Goal: Entertainment & Leisure: Browse casually

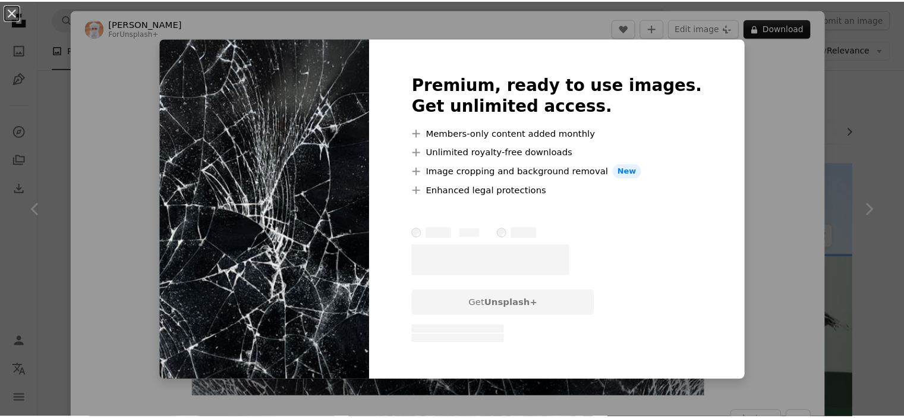
scroll to position [1902, 0]
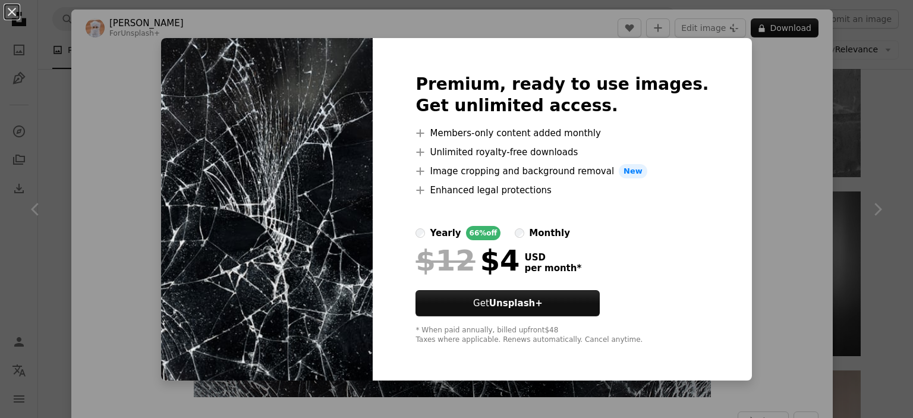
click at [761, 96] on div "An X shape Premium, ready to use images. Get unlimited access. A plus sign Memb…" at bounding box center [456, 209] width 913 height 418
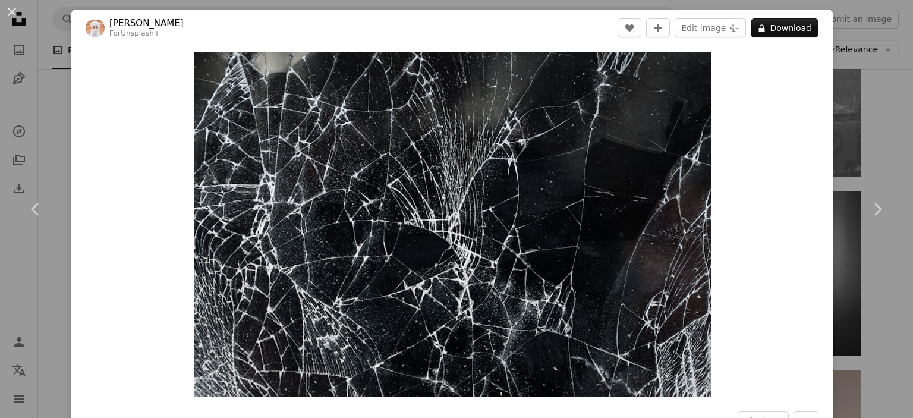
click at [874, 114] on div "An X shape Chevron left Chevron right Ahmed For Unsplash+ A heart A plus sign E…" at bounding box center [456, 209] width 913 height 418
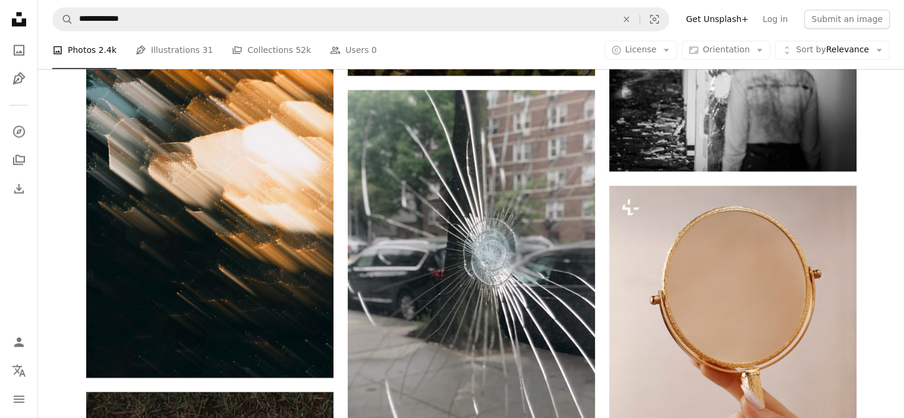
scroll to position [2140, 0]
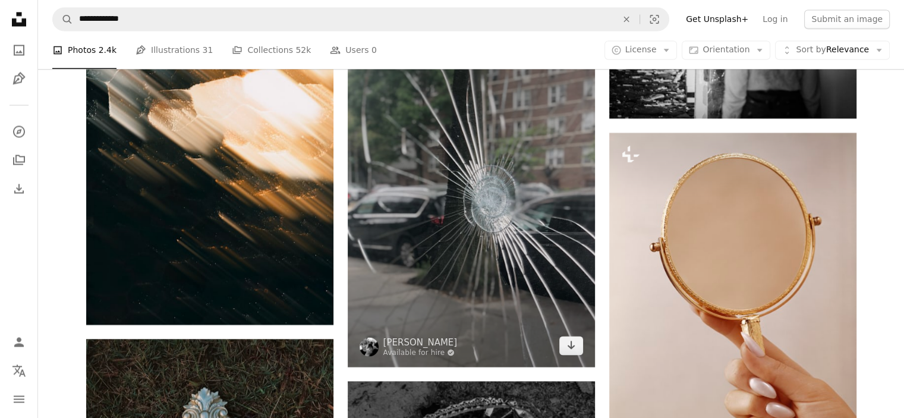
click at [429, 181] on img at bounding box center [471, 202] width 247 height 330
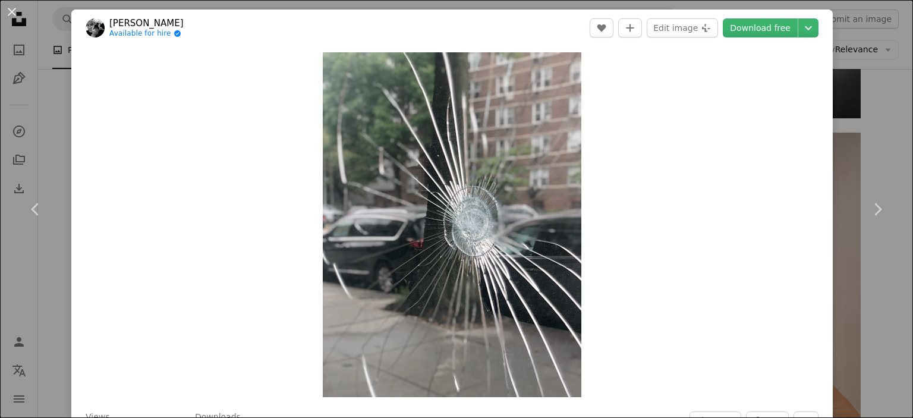
click at [880, 149] on div "An X shape Chevron left Chevron right [PERSON_NAME] Available for hire A checkm…" at bounding box center [456, 209] width 913 height 418
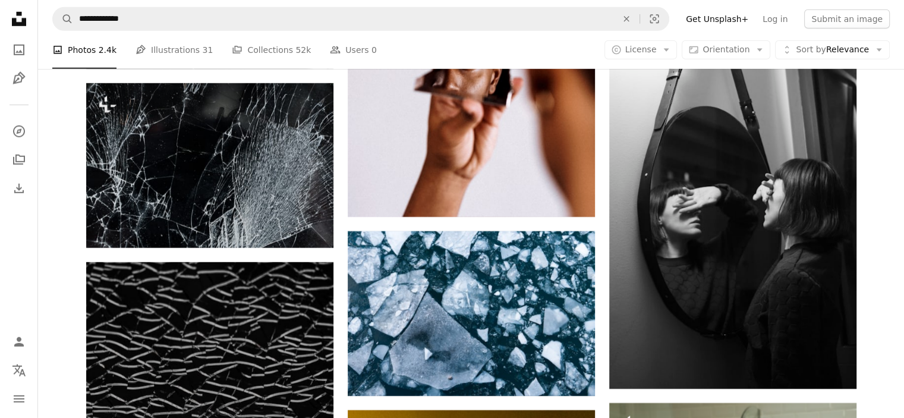
scroll to position [3507, 0]
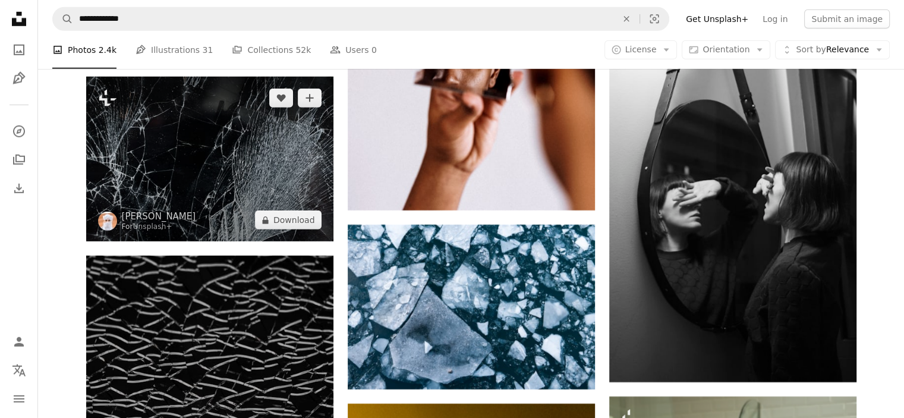
click at [304, 163] on img at bounding box center [209, 159] width 247 height 165
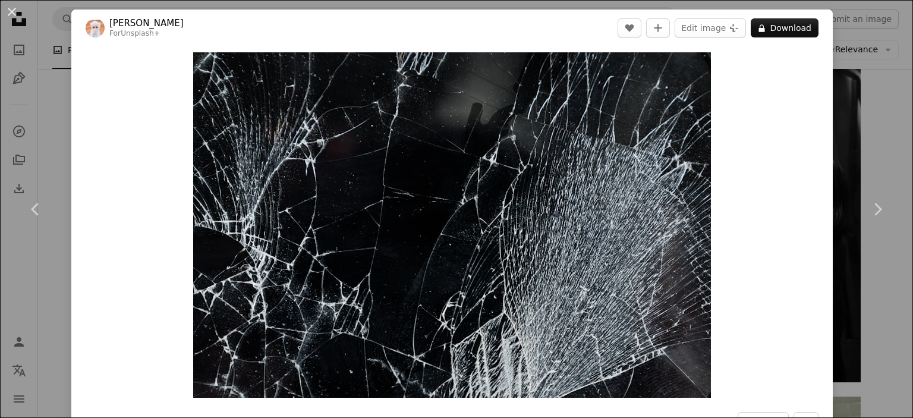
click at [861, 142] on div "An X shape Chevron left Chevron right Ahmed For Unsplash+ A heart A plus sign E…" at bounding box center [456, 209] width 913 height 418
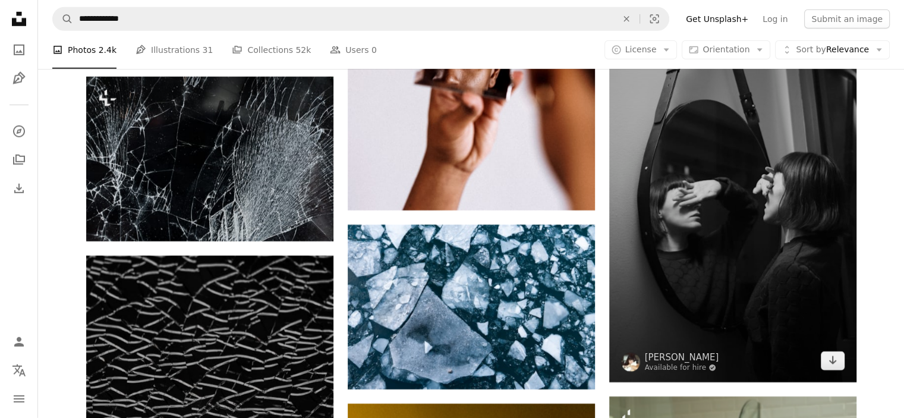
click at [719, 172] on img at bounding box center [732, 204] width 247 height 355
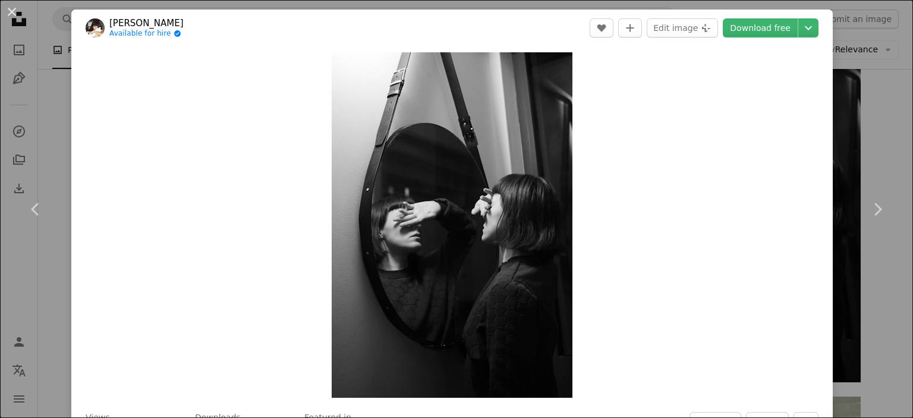
click at [865, 143] on div "An X shape Chevron left Chevron right Milada Vigerova Available for hire A chec…" at bounding box center [456, 209] width 913 height 418
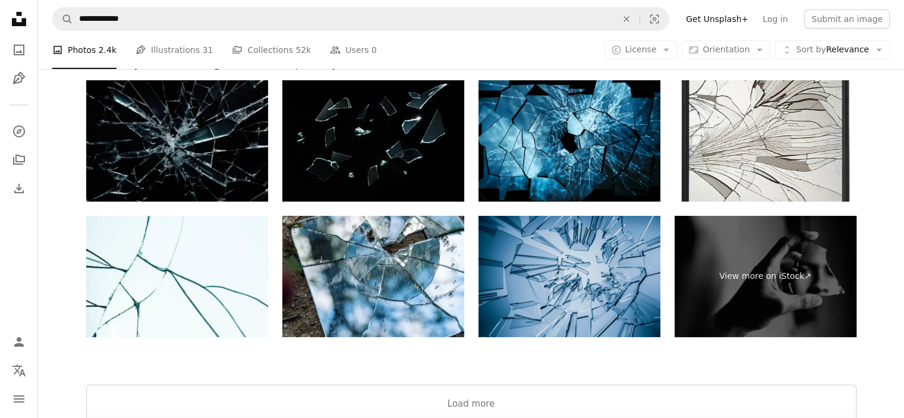
scroll to position [4458, 0]
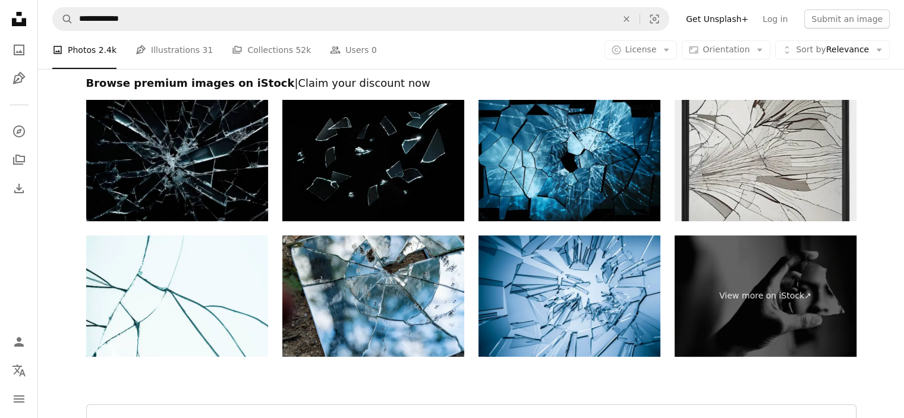
click at [711, 153] on img at bounding box center [766, 160] width 182 height 121
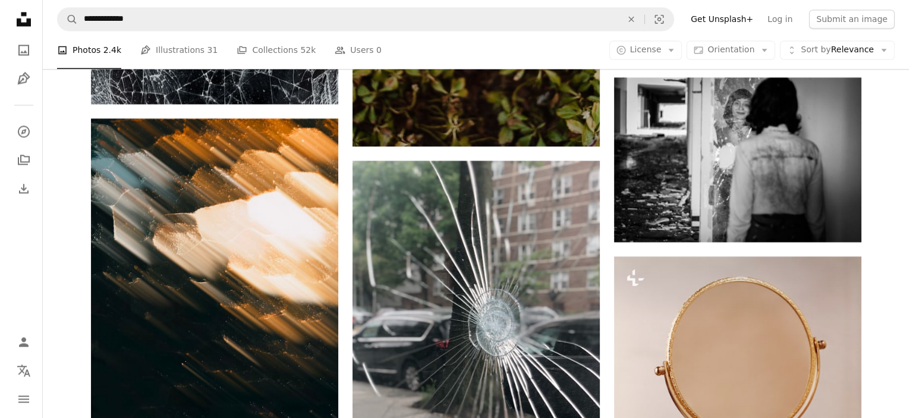
scroll to position [2021, 0]
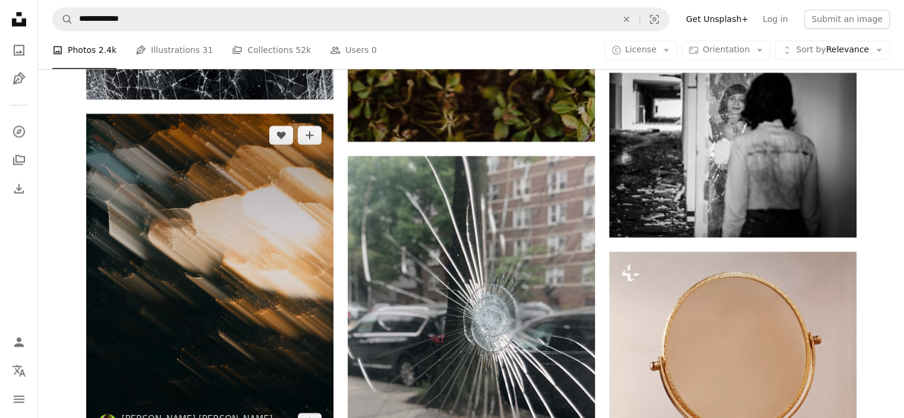
click at [306, 213] on img at bounding box center [209, 279] width 247 height 330
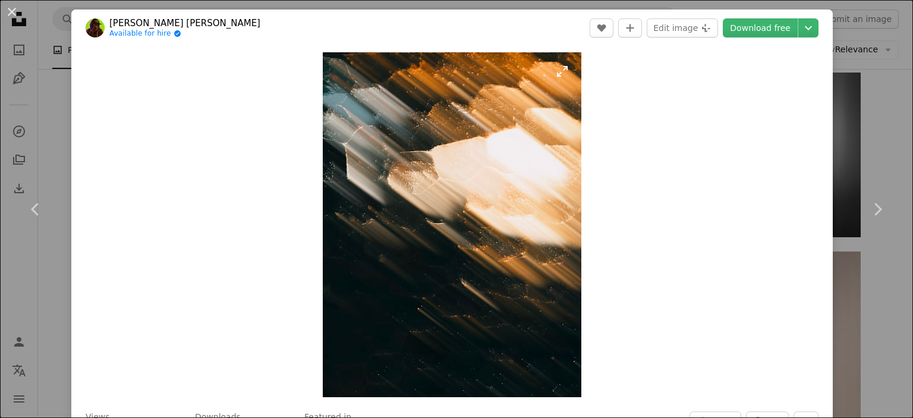
click at [544, 176] on img "Zoom in on this image" at bounding box center [452, 224] width 259 height 345
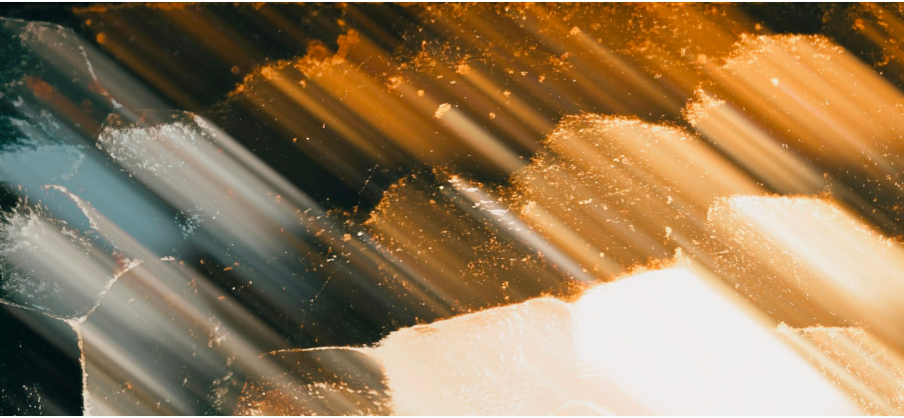
scroll to position [388, 0]
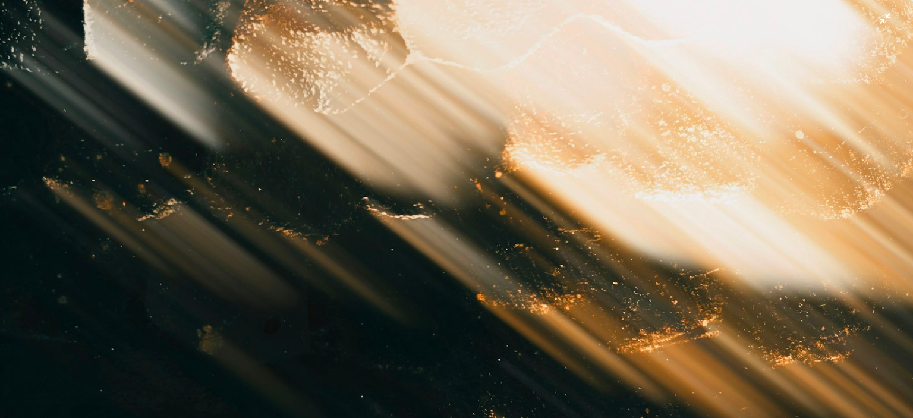
click at [631, 156] on img "Zoom out on this image" at bounding box center [456, 220] width 914 height 1219
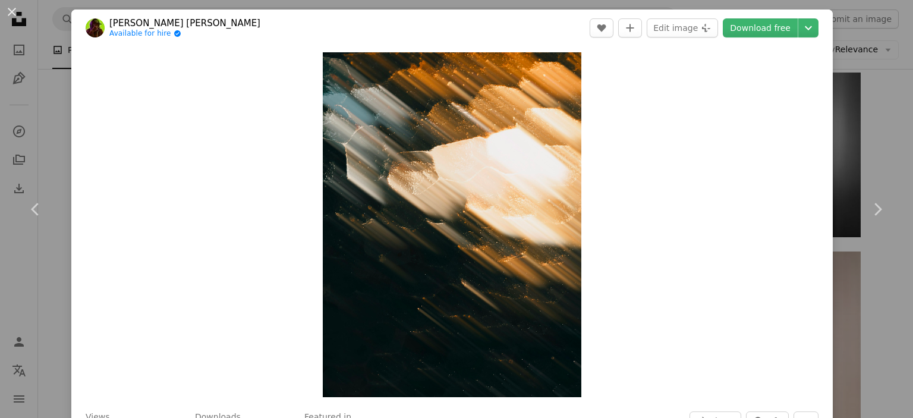
click at [865, 112] on div "An X shape Chevron left Chevron right Ruan [PERSON_NAME] Available for hire A c…" at bounding box center [456, 209] width 913 height 418
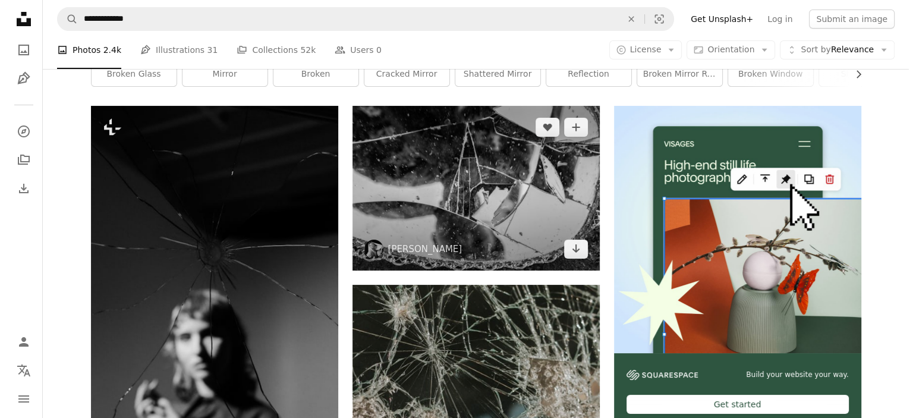
scroll to position [59, 0]
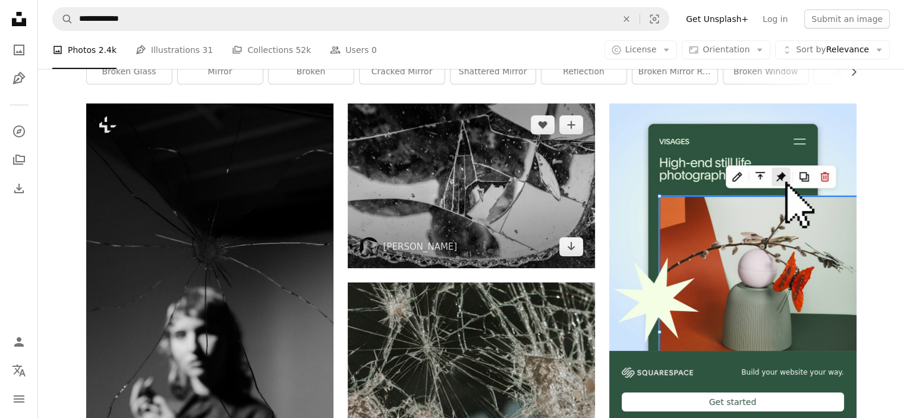
click at [430, 185] on img at bounding box center [471, 185] width 247 height 165
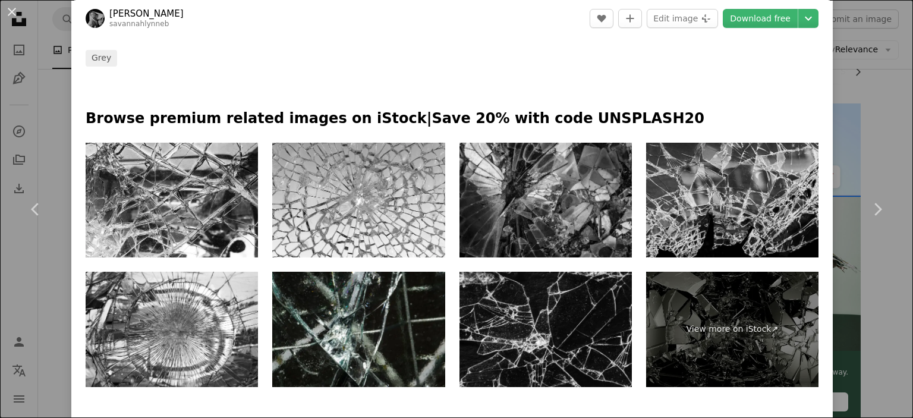
scroll to position [476, 0]
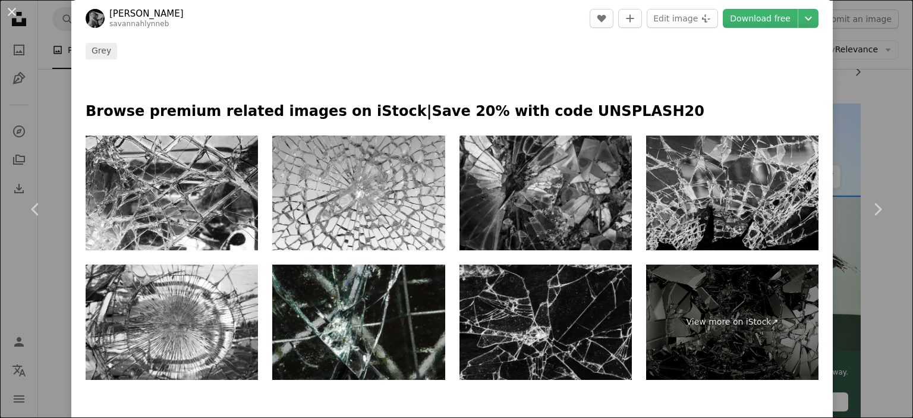
click at [679, 194] on img at bounding box center [732, 193] width 172 height 115
